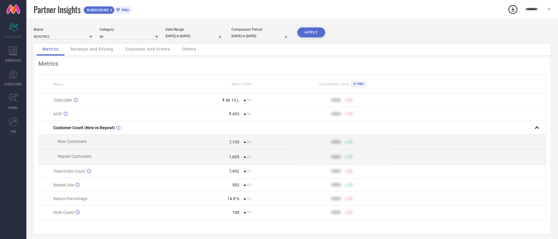
select select "8"
select select "2025"
select select "9"
select select "2025"
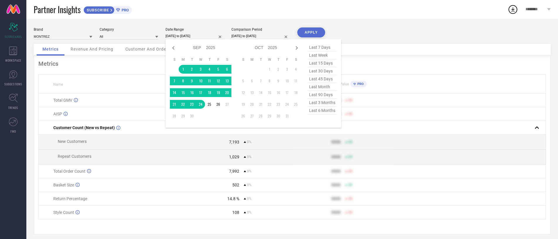
click at [190, 35] on input "[DATE] to [DATE]" at bounding box center [194, 36] width 59 height 6
click at [181, 70] on td "1" at bounding box center [183, 69] width 9 height 9
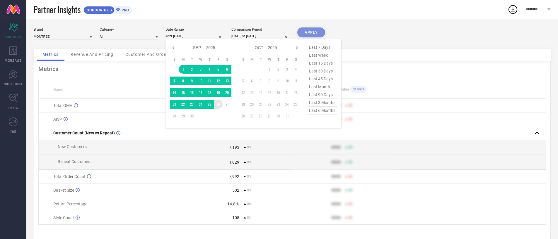
type input "[DATE] to [DATE]"
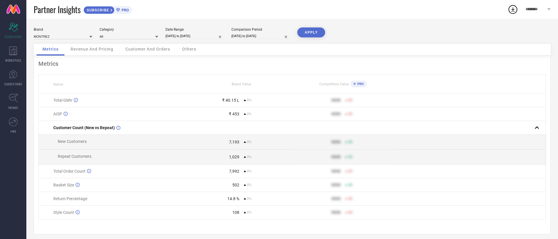
click at [246, 37] on input "[DATE] to [DATE]" at bounding box center [260, 36] width 59 height 6
select select "8"
select select "2025"
select select "9"
select select "2025"
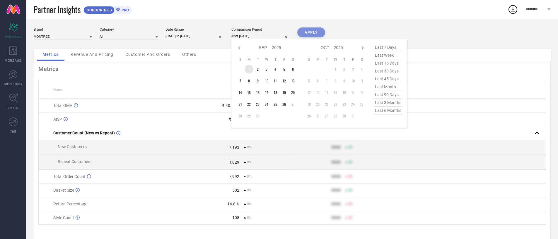
click at [246, 69] on td "1" at bounding box center [248, 69] width 9 height 9
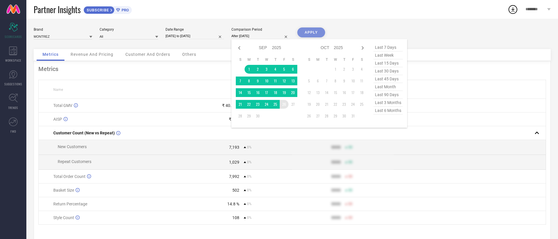
type input "[DATE] to [DATE]"
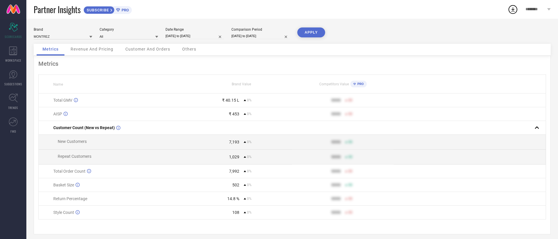
click at [311, 30] on button "APPLY" at bounding box center [311, 33] width 28 height 10
click at [223, 142] on div "7,890" at bounding box center [215, 142] width 48 height 5
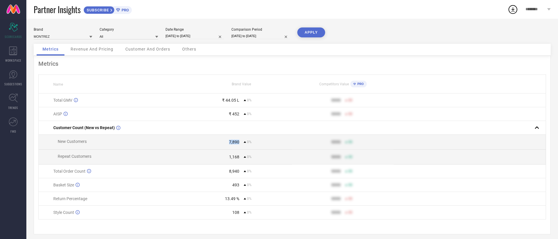
click at [241, 136] on td "7,890 0%" at bounding box center [241, 142] width 101 height 15
click at [228, 143] on div "7,890" at bounding box center [215, 142] width 48 height 5
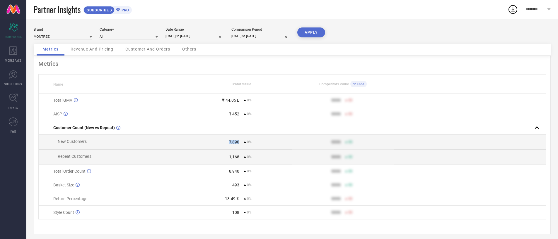
click at [228, 143] on div "7,890" at bounding box center [215, 142] width 48 height 5
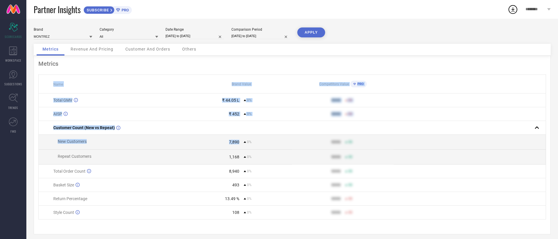
drag, startPoint x: 228, startPoint y: 143, endPoint x: 72, endPoint y: 82, distance: 167.4
click at [72, 82] on table "Name Brand Value Competitors Value PRO Total GMV ₹ 44.05 L 0% 9999 50 AISP ₹ 45…" at bounding box center [291, 147] width 507 height 145
click at [72, 82] on th "Name" at bounding box center [115, 84] width 152 height 19
